Goal: Transaction & Acquisition: Purchase product/service

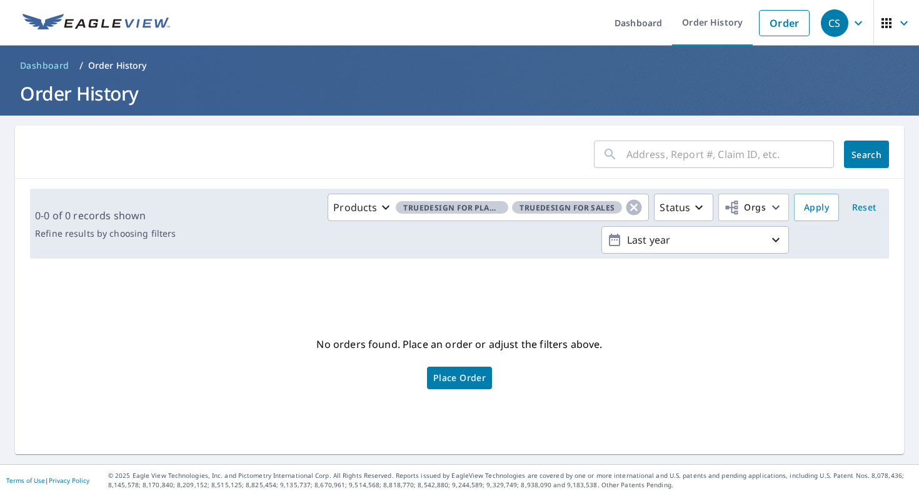
click at [630, 150] on input "text" at bounding box center [729, 154] width 207 height 35
click at [831, 26] on div "CS" at bounding box center [834, 22] width 27 height 27
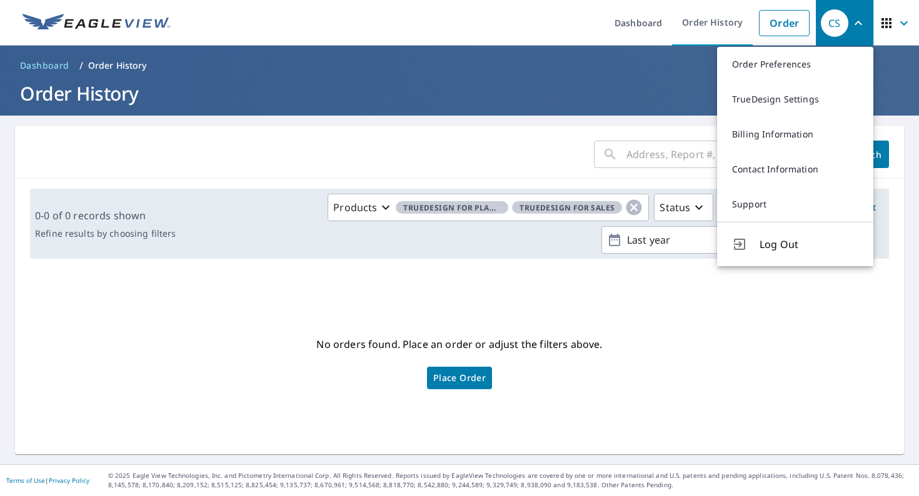
click at [635, 151] on input "text" at bounding box center [729, 154] width 207 height 35
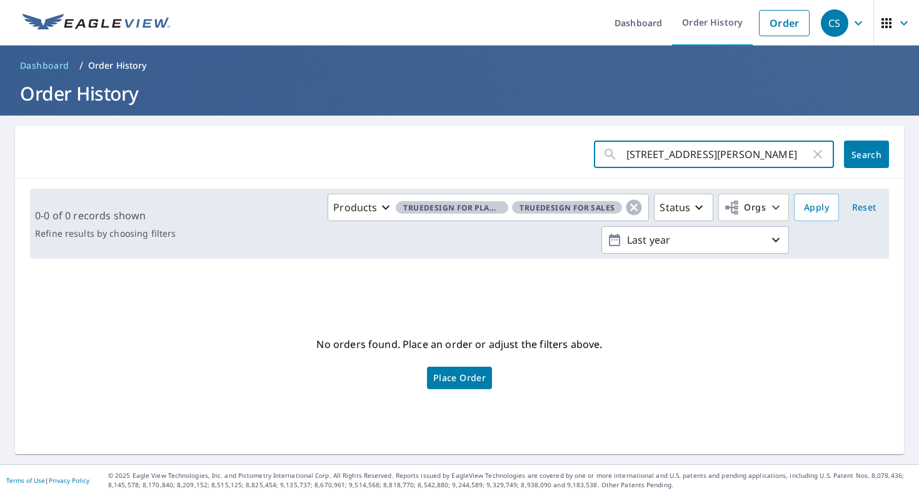
type input "[STREET_ADDRESS][PERSON_NAME]"
click at [866, 154] on button "Search" at bounding box center [866, 154] width 45 height 27
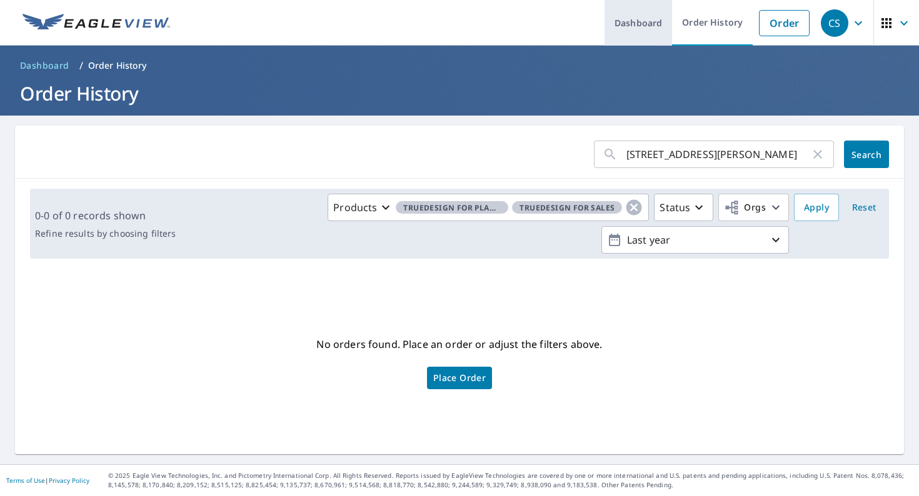
click at [646, 27] on link "Dashboard" at bounding box center [637, 23] width 67 height 46
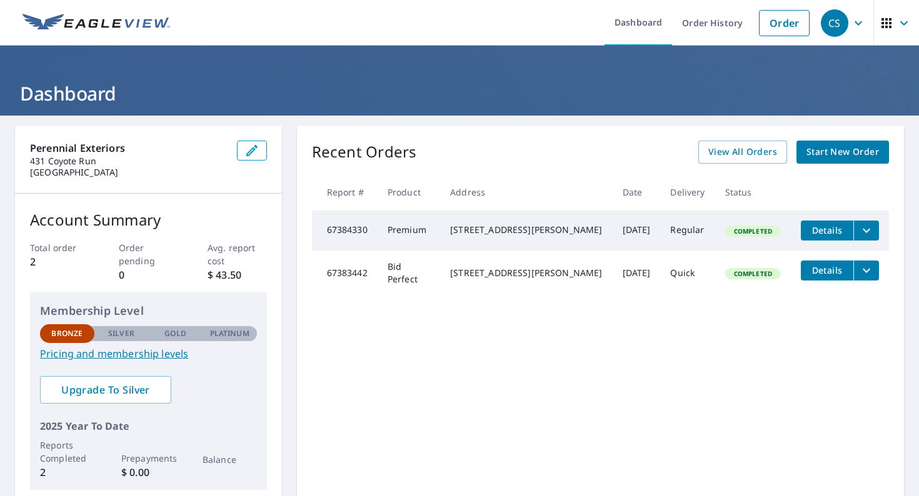
click at [110, 22] on img at bounding box center [95, 23] width 147 height 19
click at [793, 17] on link "Order" at bounding box center [784, 23] width 51 height 26
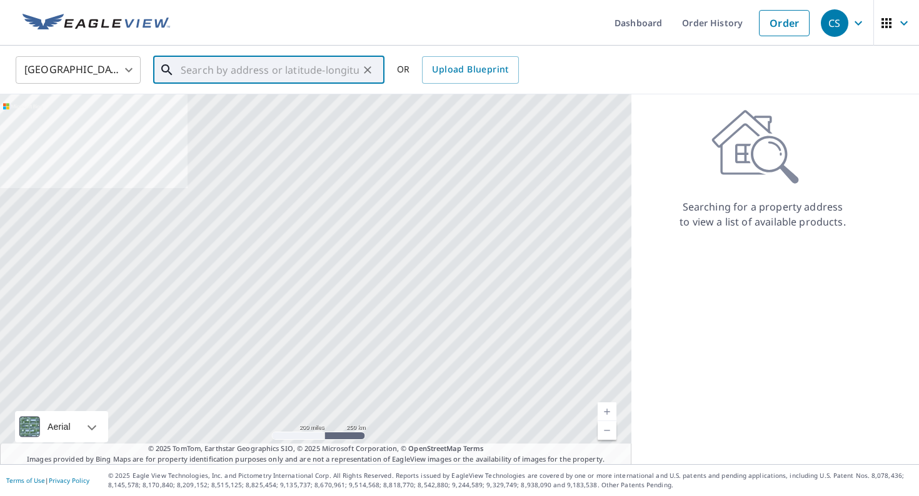
click at [224, 72] on input "text" at bounding box center [270, 69] width 178 height 35
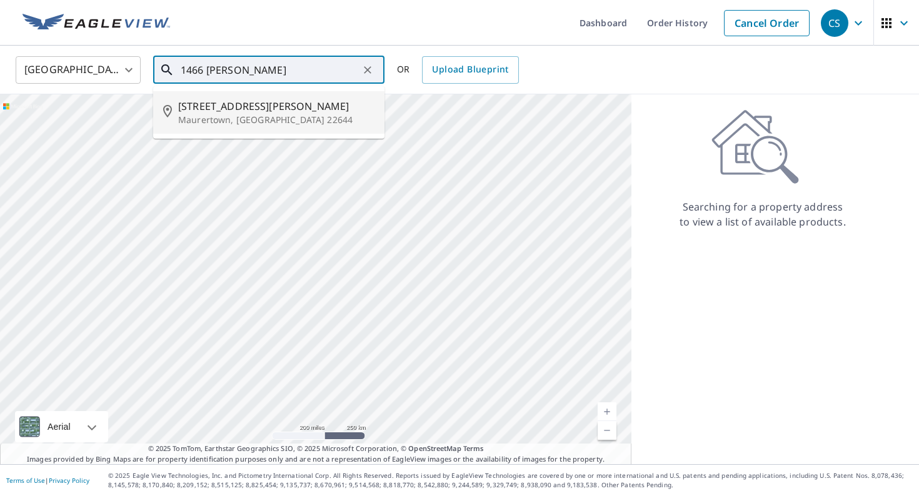
click at [202, 111] on span "[STREET_ADDRESS][PERSON_NAME]" at bounding box center [276, 106] width 196 height 15
type input "[STREET_ADDRESS][PERSON_NAME]"
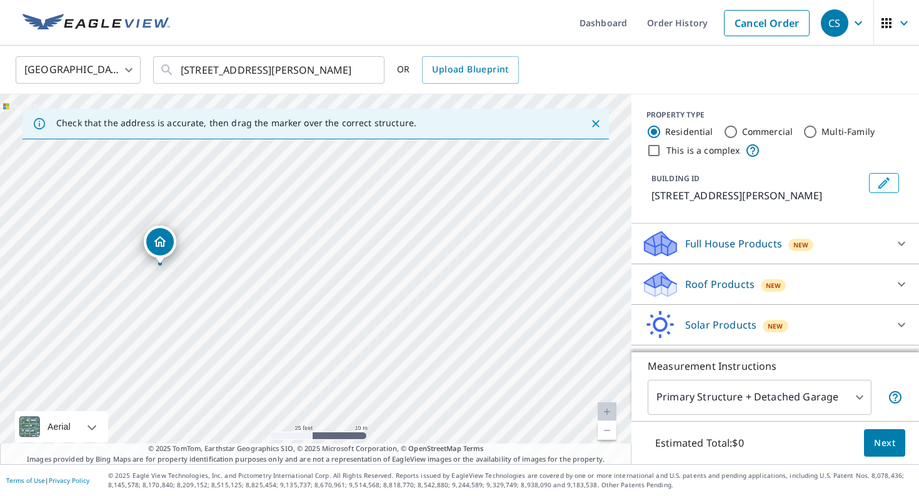
drag, startPoint x: 126, startPoint y: 276, endPoint x: 272, endPoint y: 283, distance: 146.4
click at [272, 284] on div "[STREET_ADDRESS][PERSON_NAME]" at bounding box center [315, 279] width 631 height 370
drag, startPoint x: 272, startPoint y: 283, endPoint x: 288, endPoint y: 284, distance: 16.3
click at [288, 284] on div "[STREET_ADDRESS][PERSON_NAME]" at bounding box center [315, 279] width 631 height 370
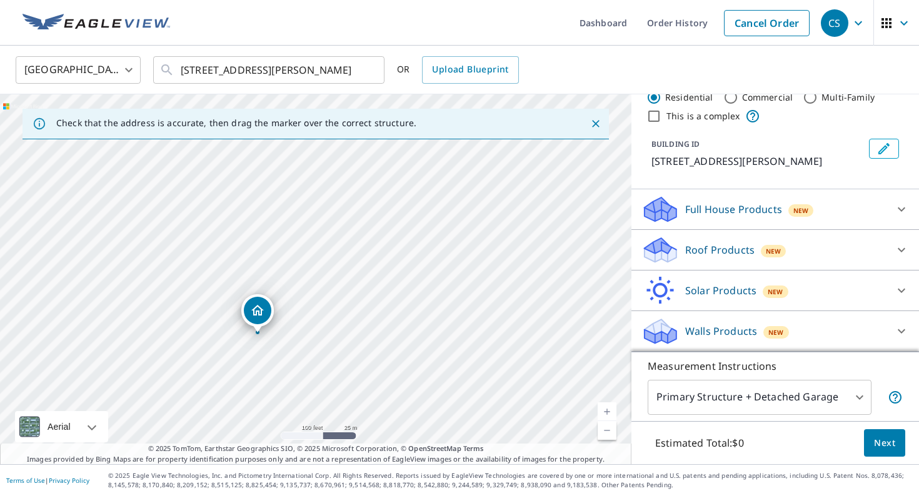
click at [262, 314] on icon "Dropped pin, building 1, Residential property, 1466 Headley Rd Maurertown, VA 2…" at bounding box center [257, 310] width 15 height 15
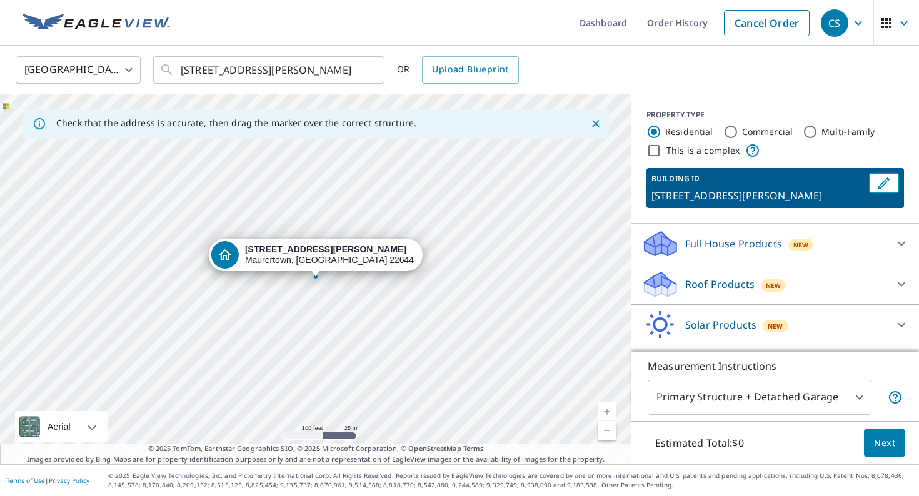
click at [712, 280] on p "Roof Products" at bounding box center [719, 284] width 69 height 15
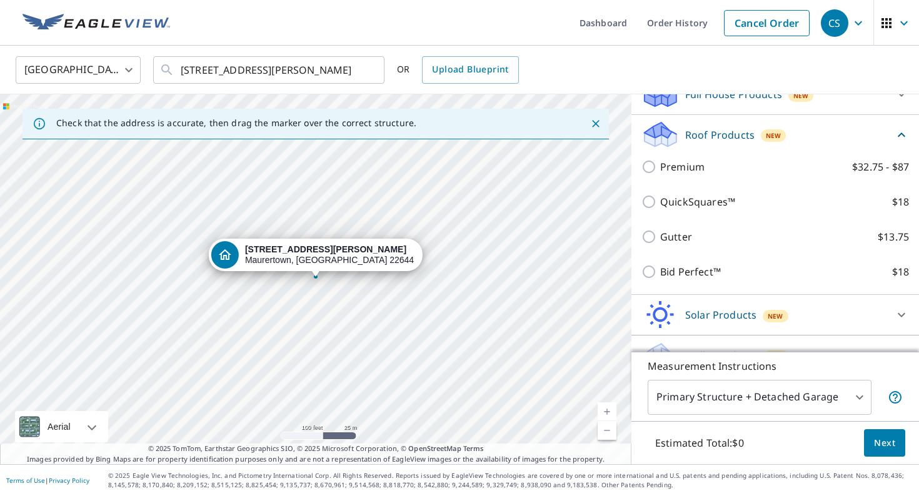
scroll to position [151, 0]
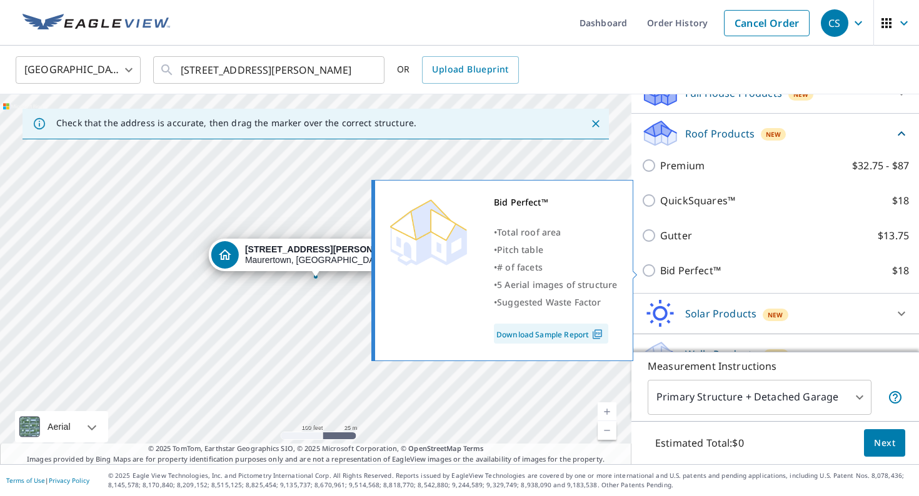
click at [682, 271] on p "Bid Perfect™" at bounding box center [690, 270] width 61 height 15
click at [660, 271] on input "Bid Perfect™ $18" at bounding box center [650, 270] width 19 height 15
checkbox input "true"
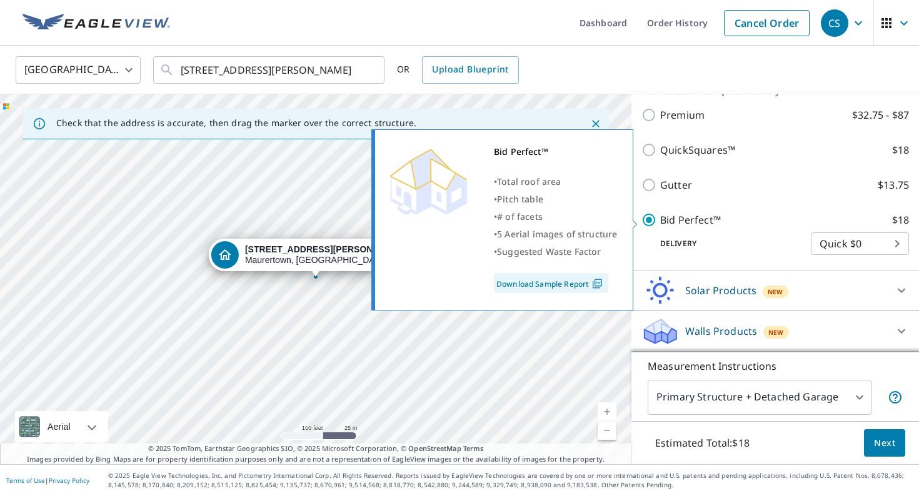
scroll to position [221, 0]
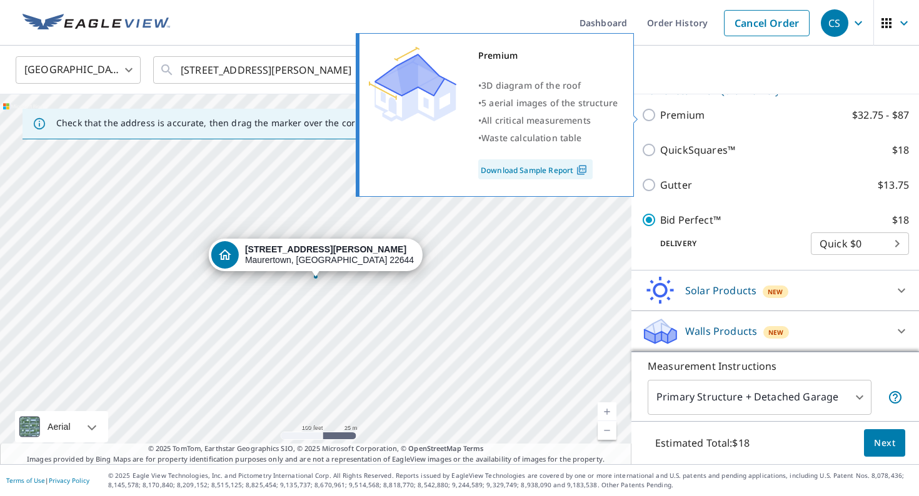
click at [678, 116] on p "Premium" at bounding box center [682, 114] width 44 height 15
click at [660, 116] on input "Premium $32.75 - $87" at bounding box center [650, 114] width 19 height 15
checkbox input "true"
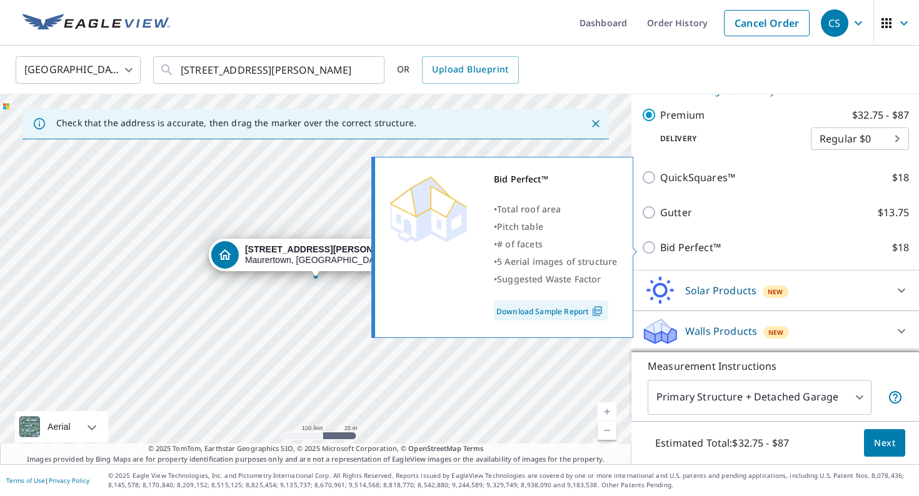
click at [672, 244] on p "Bid Perfect™" at bounding box center [690, 247] width 61 height 15
click at [660, 244] on input "Bid Perfect™ $18" at bounding box center [650, 247] width 19 height 15
checkbox input "true"
checkbox input "false"
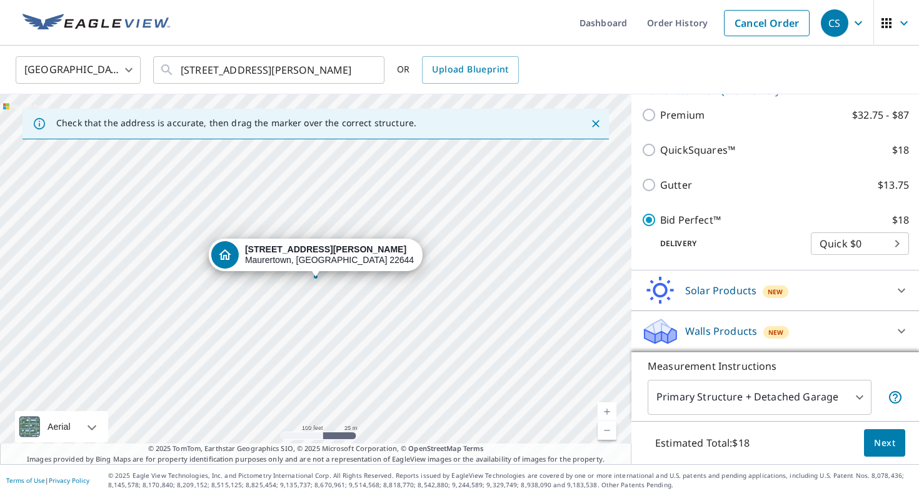
click at [851, 250] on body "CS CS Dashboard Order History Cancel Order CS United States [GEOGRAPHIC_DATA] ​…" at bounding box center [459, 248] width 919 height 496
click at [851, 250] on li "Quick $0" at bounding box center [860, 243] width 98 height 22
click at [854, 391] on body "CS CS Dashboard Order History Cancel Order CS United States [GEOGRAPHIC_DATA] ​…" at bounding box center [459, 248] width 919 height 496
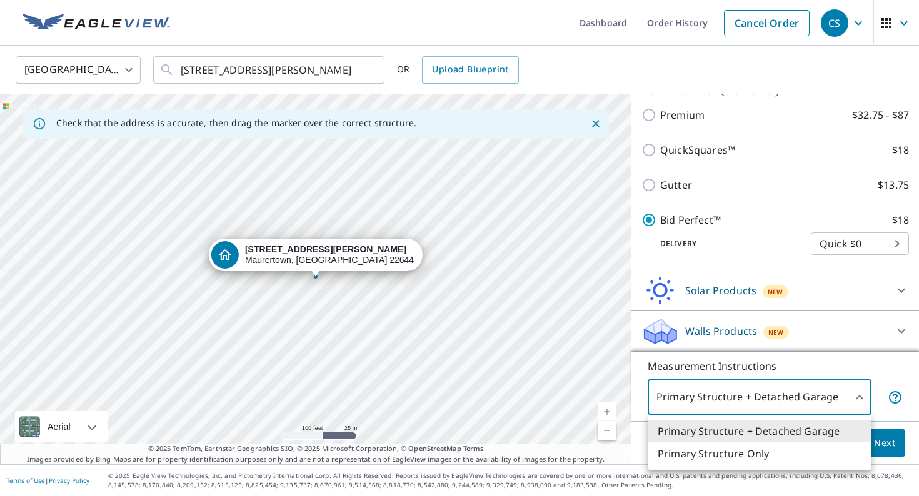
click at [730, 456] on li "Primary Structure Only" at bounding box center [759, 453] width 224 height 22
type input "2"
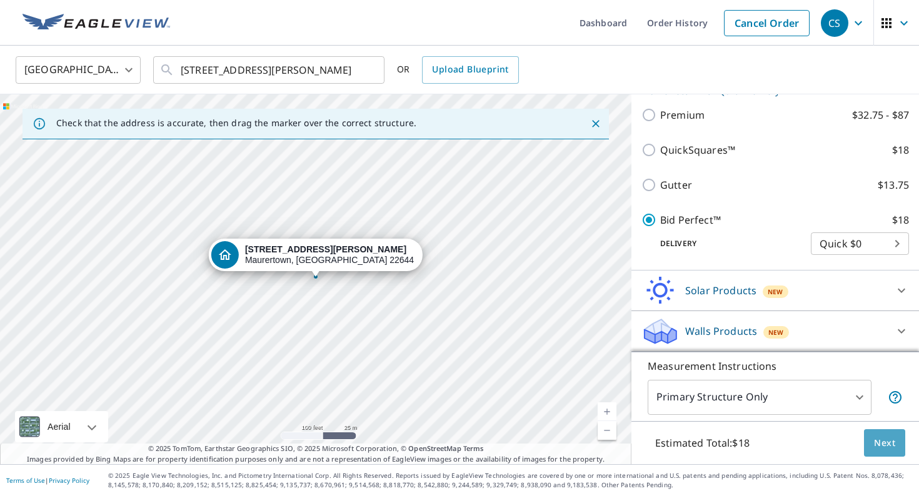
click at [884, 447] on span "Next" at bounding box center [884, 444] width 21 height 16
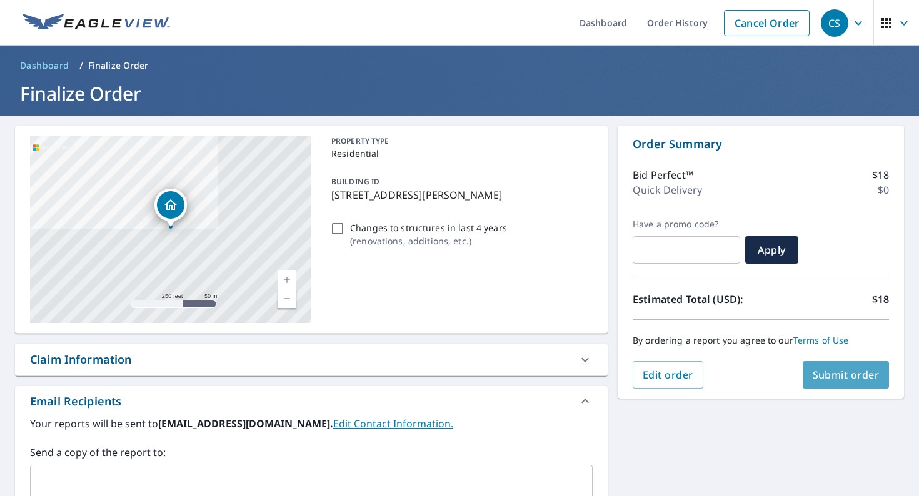
click at [849, 372] on span "Submit order" at bounding box center [845, 375] width 67 height 14
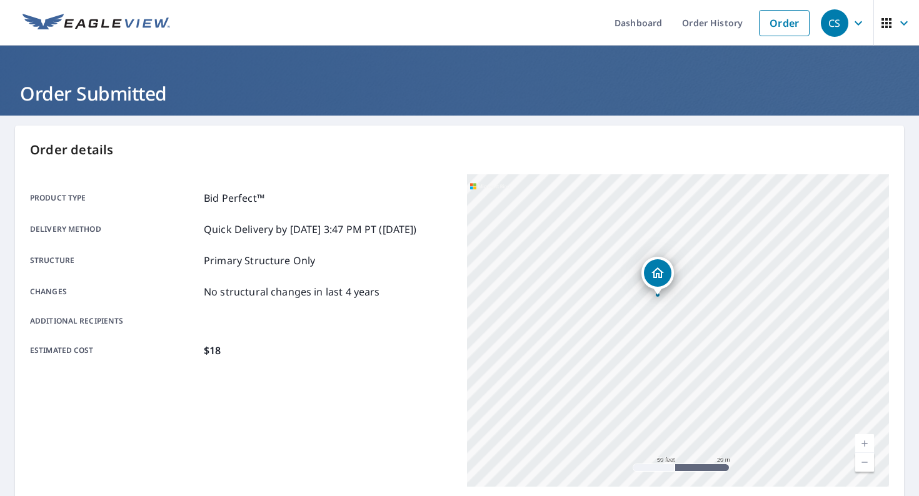
drag, startPoint x: 610, startPoint y: 253, endPoint x: 637, endPoint y: 321, distance: 73.5
click at [637, 321] on div "[STREET_ADDRESS][PERSON_NAME]" at bounding box center [678, 330] width 422 height 312
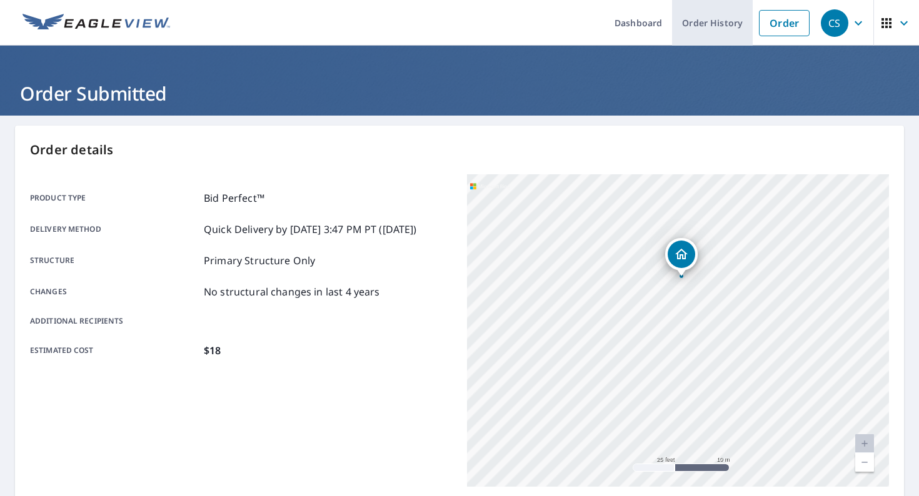
click at [723, 27] on link "Order History" at bounding box center [712, 23] width 81 height 46
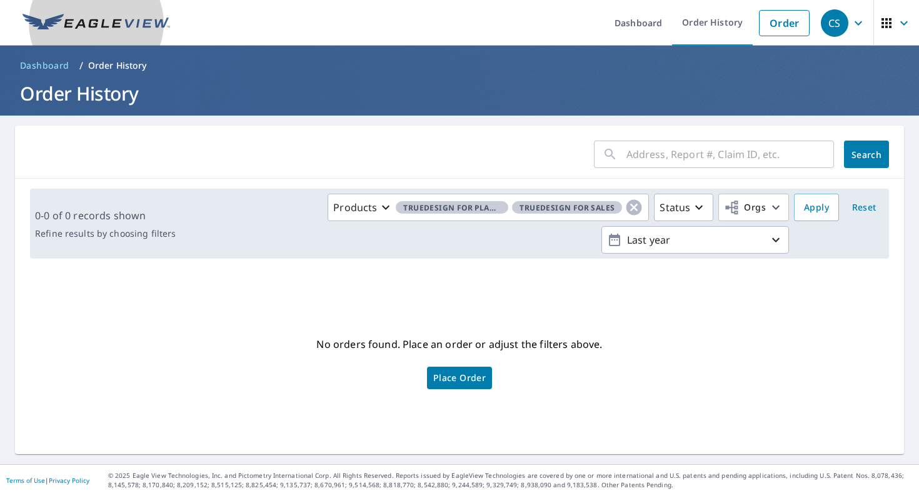
click at [111, 23] on img at bounding box center [95, 23] width 147 height 19
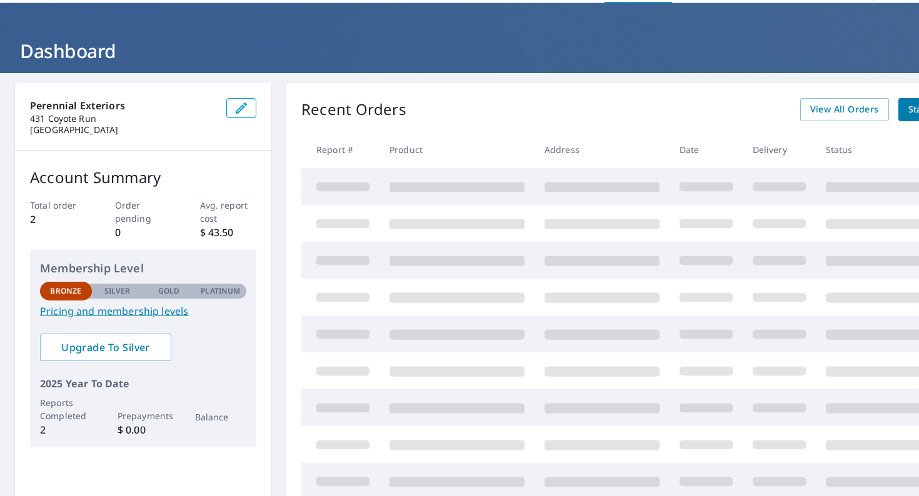
scroll to position [51, 0]
